Goal: Task Accomplishment & Management: Complete application form

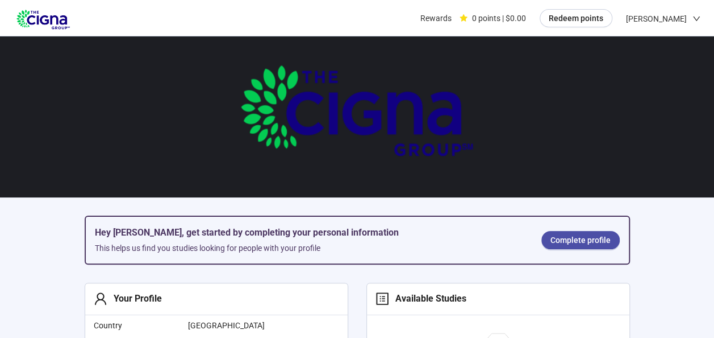
scroll to position [16, 0]
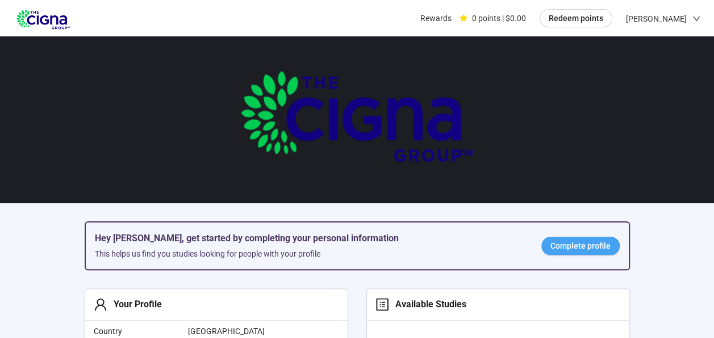
click at [571, 243] on span "Complete profile" at bounding box center [581, 245] width 60 height 13
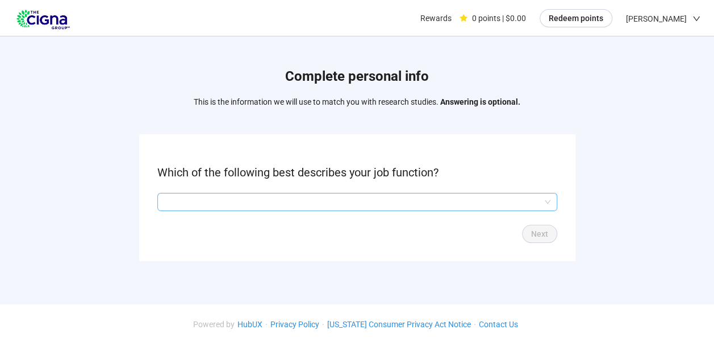
click at [550, 193] on input "search" at bounding box center [357, 201] width 386 height 17
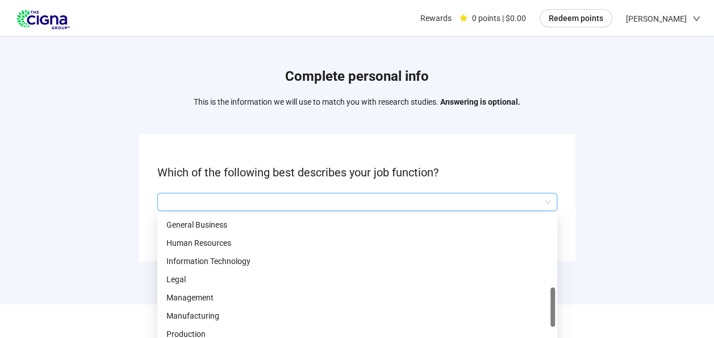
scroll to position [327, 0]
click at [243, 265] on p "Information Technology" at bounding box center [358, 261] width 382 height 13
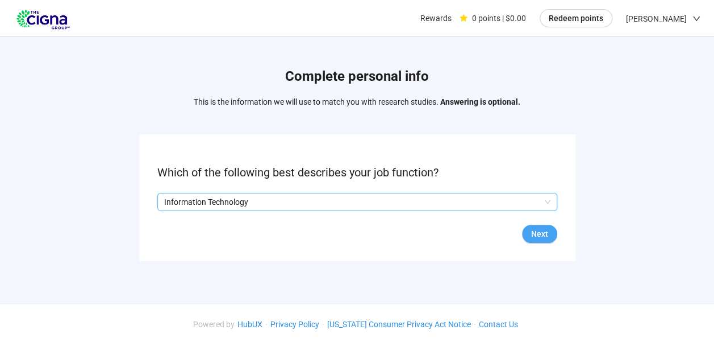
click at [540, 232] on span "Next" at bounding box center [539, 233] width 17 height 13
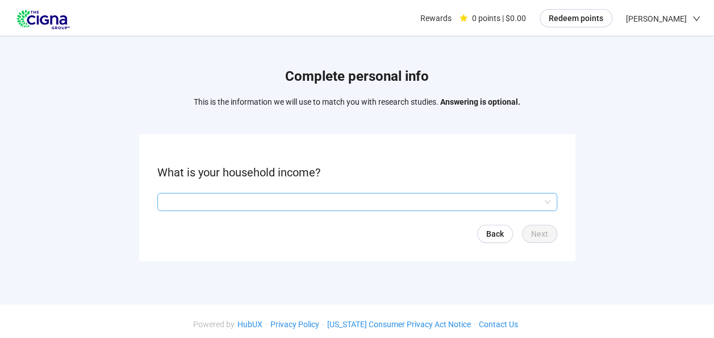
click at [548, 199] on input "search" at bounding box center [357, 201] width 386 height 17
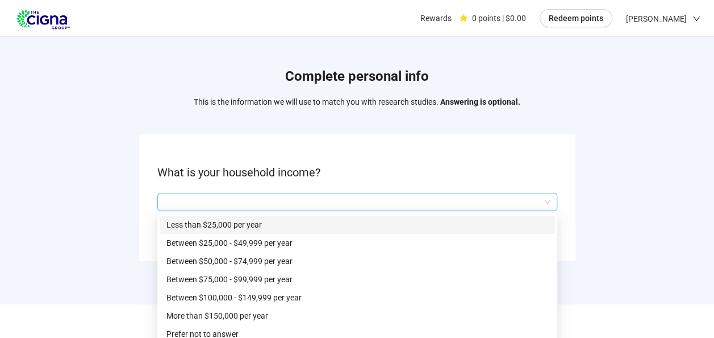
scroll to position [5, 0]
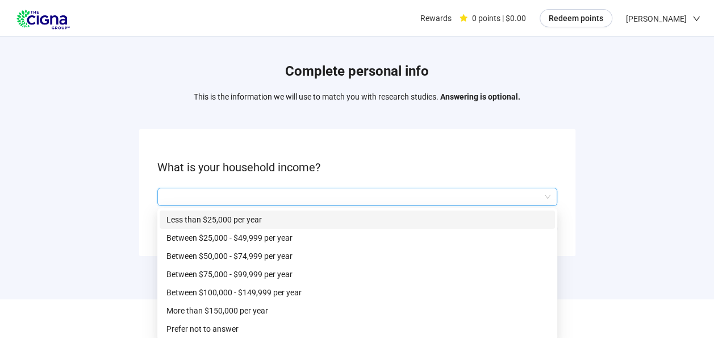
click at [190, 331] on p "Prefer not to answer" at bounding box center [358, 328] width 382 height 13
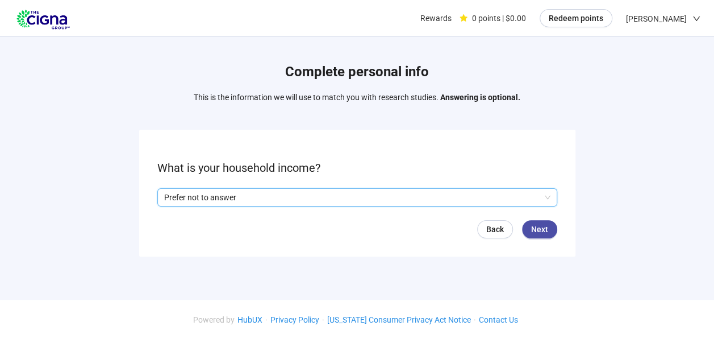
scroll to position [4, 0]
click at [548, 224] on button "Next" at bounding box center [539, 230] width 35 height 18
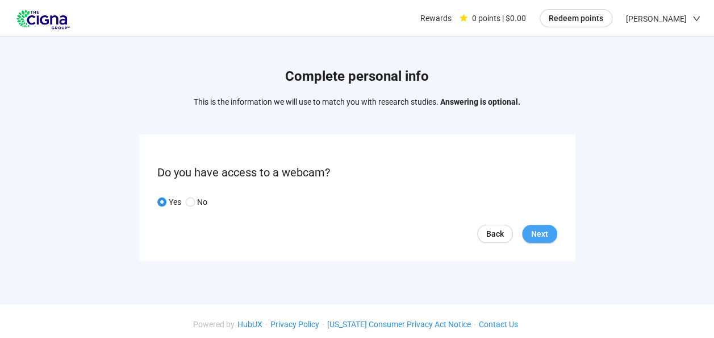
click at [539, 230] on span "Next" at bounding box center [539, 233] width 17 height 13
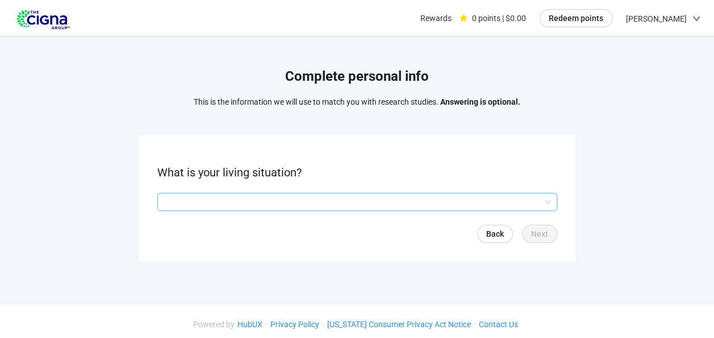
click at [548, 199] on input "search" at bounding box center [357, 201] width 386 height 17
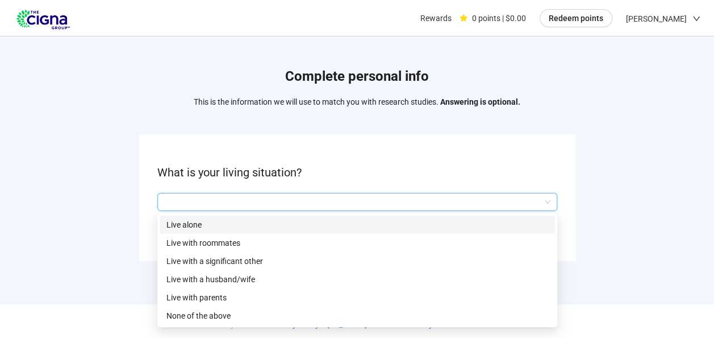
click at [255, 277] on p "Live with a husband/wife" at bounding box center [358, 279] width 382 height 13
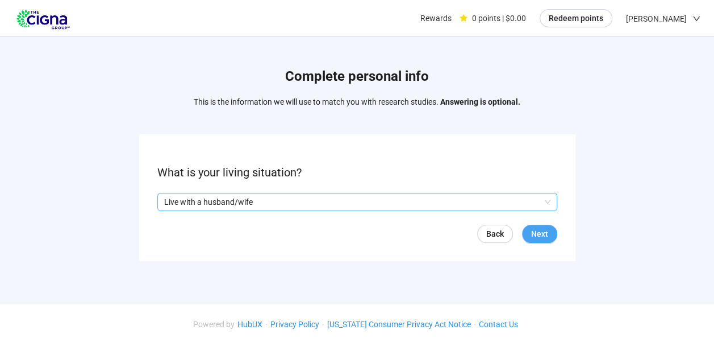
click at [543, 230] on span "Next" at bounding box center [539, 233] width 17 height 13
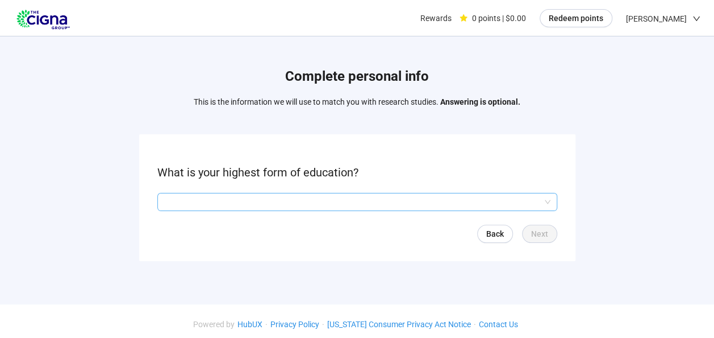
click at [548, 202] on input "search" at bounding box center [357, 201] width 386 height 17
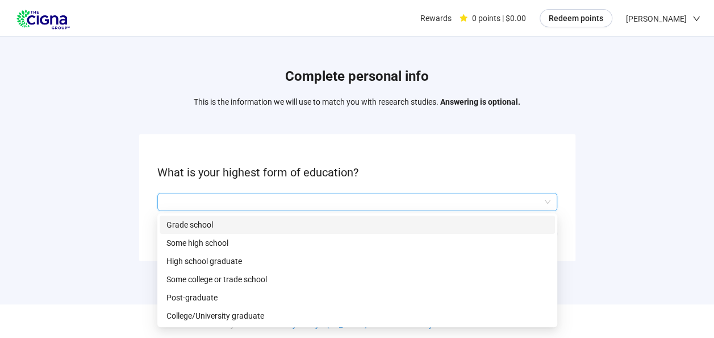
click at [206, 320] on div "College/University graduate" at bounding box center [358, 315] width 396 height 18
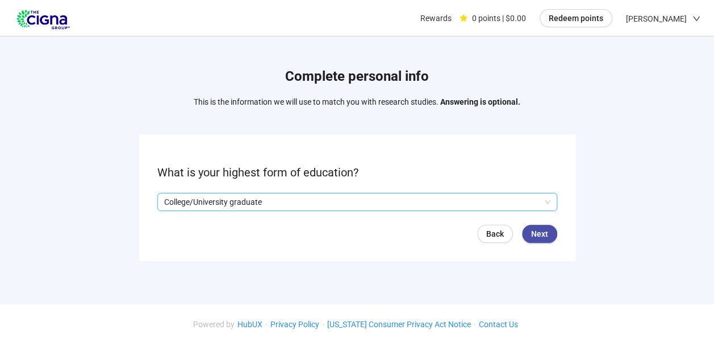
click at [549, 197] on span "College/University graduate" at bounding box center [357, 201] width 386 height 17
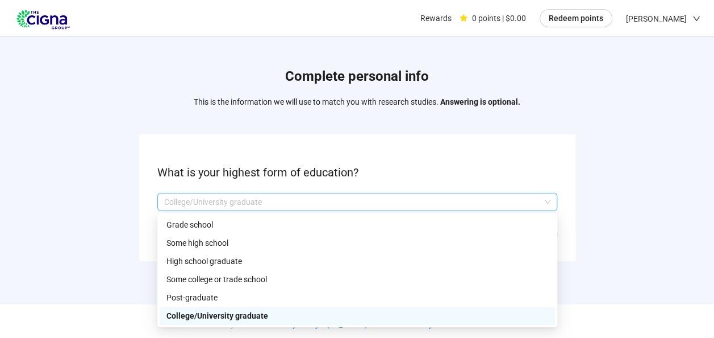
click at [198, 298] on p "Post-graduate" at bounding box center [358, 297] width 382 height 13
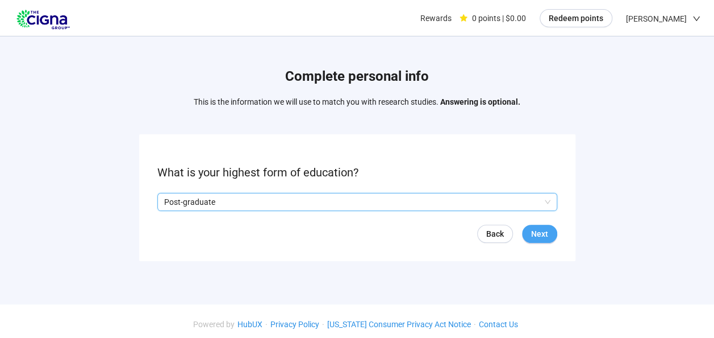
click at [543, 233] on span "Next" at bounding box center [539, 233] width 17 height 13
click at [544, 198] on input "search" at bounding box center [357, 201] width 386 height 17
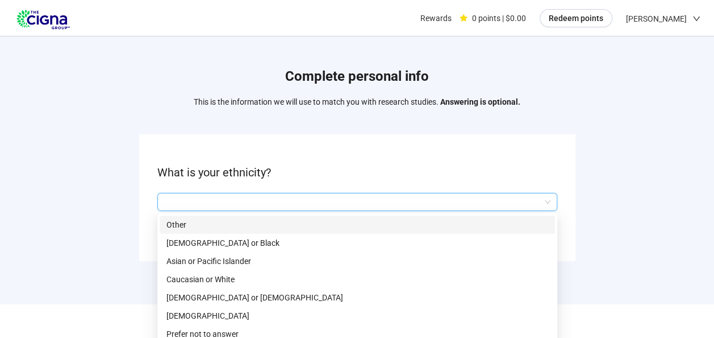
click at [194, 278] on p "Caucasian or White" at bounding box center [358, 279] width 382 height 13
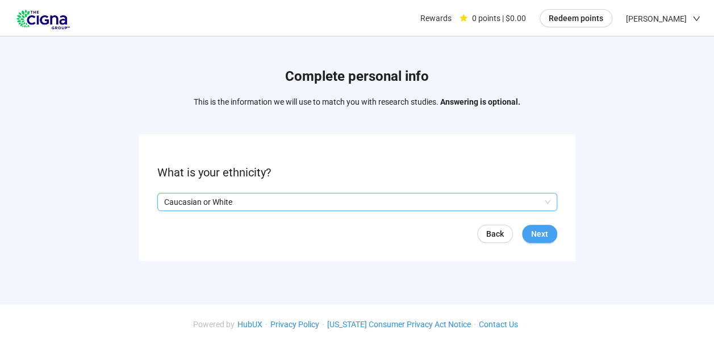
click at [543, 232] on span "Next" at bounding box center [539, 233] width 17 height 13
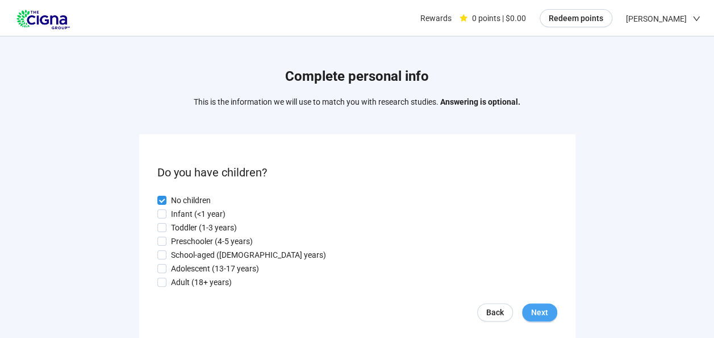
click at [551, 307] on button "Next" at bounding box center [539, 312] width 35 height 18
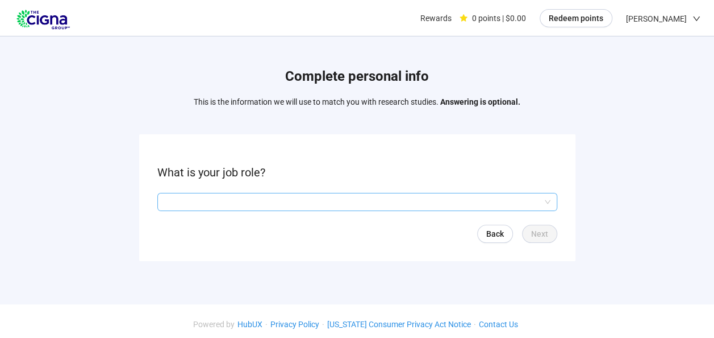
click at [544, 201] on input "search" at bounding box center [357, 201] width 386 height 17
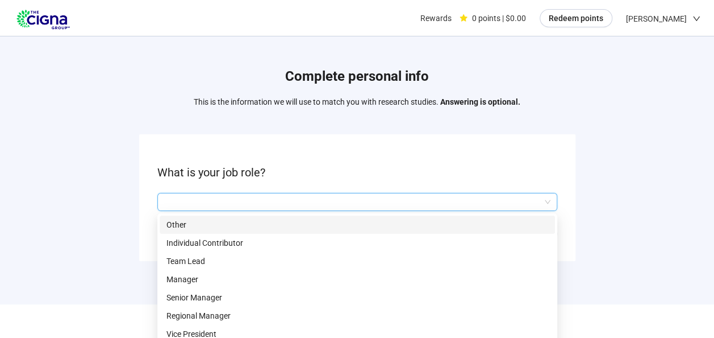
click at [172, 222] on p "Other" at bounding box center [358, 224] width 382 height 13
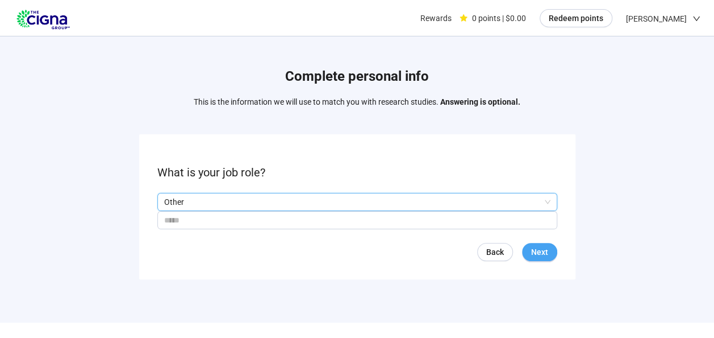
click at [542, 250] on span "Next" at bounding box center [539, 252] width 17 height 13
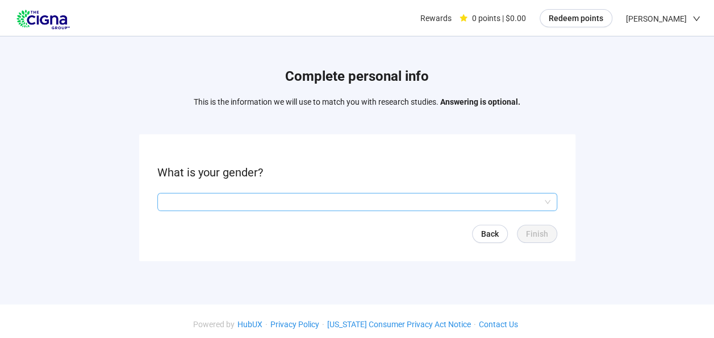
click at [544, 198] on input "search" at bounding box center [357, 201] width 386 height 17
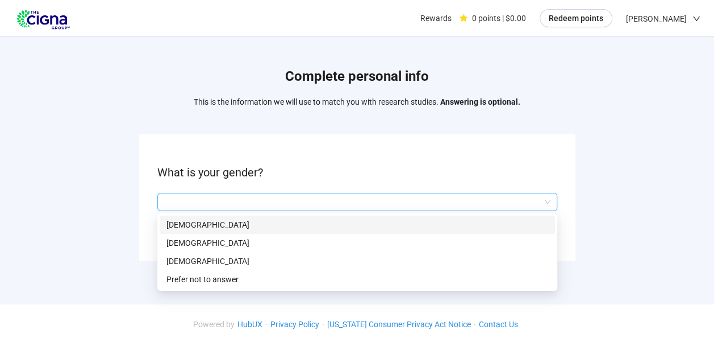
click at [177, 247] on p "[DEMOGRAPHIC_DATA]" at bounding box center [358, 242] width 382 height 13
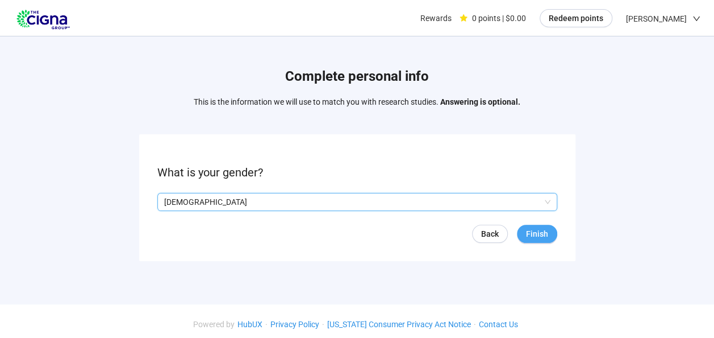
click at [548, 235] on button "Finish" at bounding box center [537, 234] width 40 height 18
